Goal: Task Accomplishment & Management: Complete application form

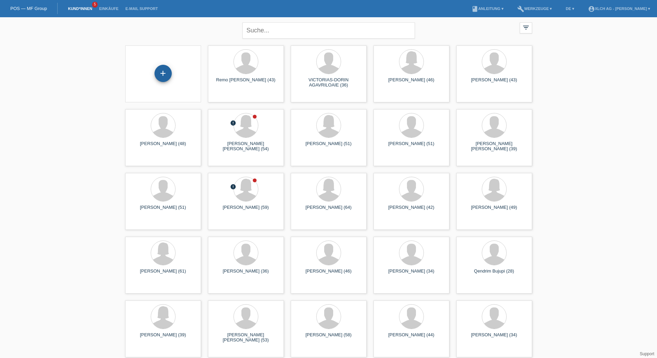
click at [165, 73] on div "+" at bounding box center [163, 73] width 17 height 17
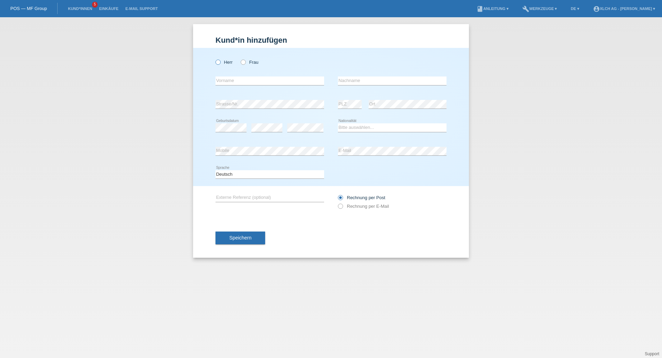
click at [215, 59] on icon at bounding box center [215, 59] width 0 height 0
click at [218, 61] on input "Herr" at bounding box center [218, 62] width 4 height 4
radio input "true"
click at [227, 79] on input "text" at bounding box center [270, 81] width 109 height 9
click at [83, 9] on link "Kund*innen" at bounding box center [79, 9] width 31 height 4
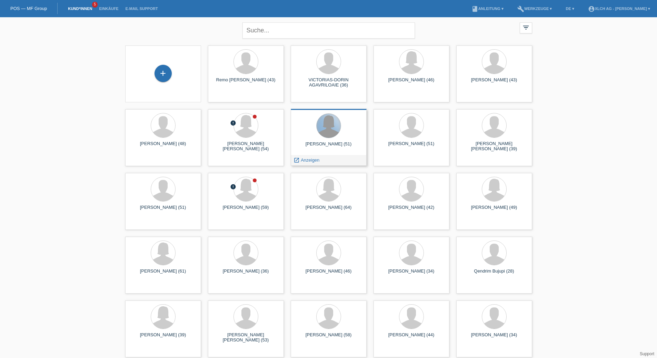
click at [319, 132] on div at bounding box center [329, 126] width 24 height 24
click at [299, 159] on icon "launch" at bounding box center [296, 160] width 6 height 6
